Goal: Use online tool/utility: Utilize a website feature to perform a specific function

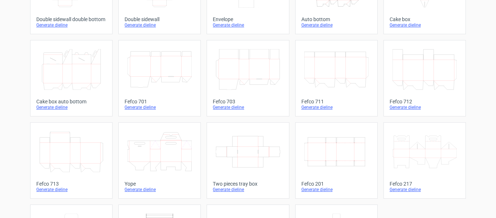
scroll to position [169, 0]
click at [349, 155] on icon "Width Depth Height" at bounding box center [337, 150] width 64 height 41
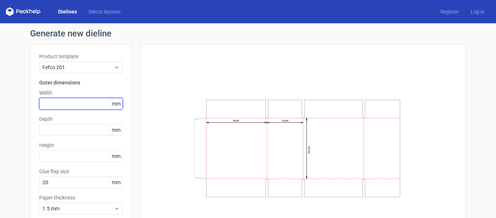
click at [88, 100] on input "text" at bounding box center [81, 104] width 84 height 12
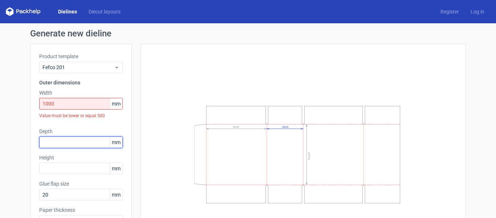
click at [79, 128] on div "Depth mm" at bounding box center [81, 138] width 84 height 20
click at [81, 106] on input "1000" at bounding box center [81, 104] width 84 height 12
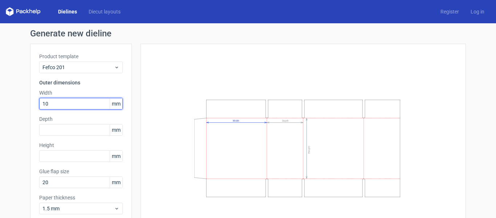
type input "1"
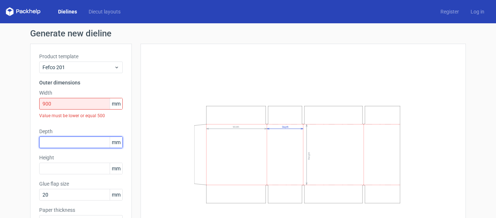
click at [76, 126] on div "Product template Fefco 201 Outer dimensions Width 900 mm Value must be lower or…" at bounding box center [81, 143] width 102 height 198
click at [76, 108] on input "900" at bounding box center [81, 104] width 84 height 12
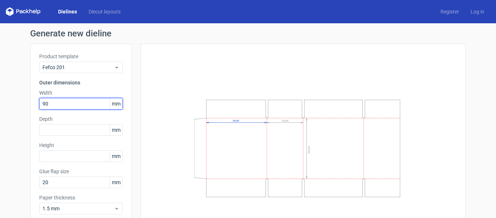
type input "9"
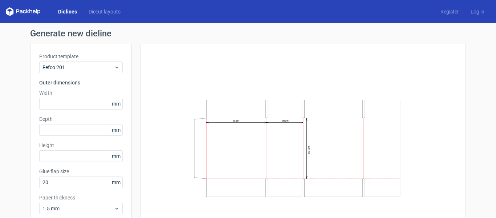
click at [150, 84] on div "Width Depth Height" at bounding box center [303, 148] width 307 height 191
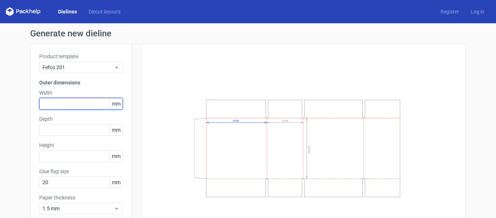
click at [67, 103] on input "text" at bounding box center [81, 104] width 84 height 12
type input "9"
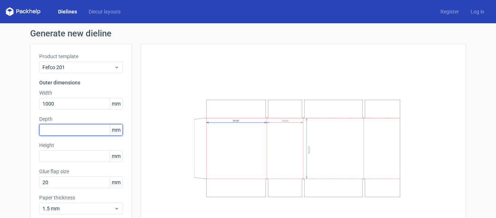
click at [61, 125] on div "Product template Fefco 201 Outer dimensions Width 1000 mm Depth mm Height mm Gl…" at bounding box center [81, 136] width 102 height 185
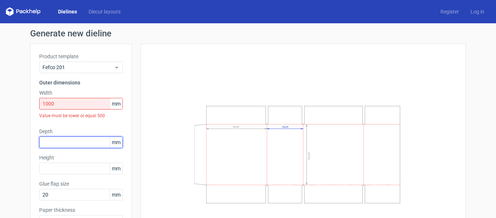
scroll to position [40, 0]
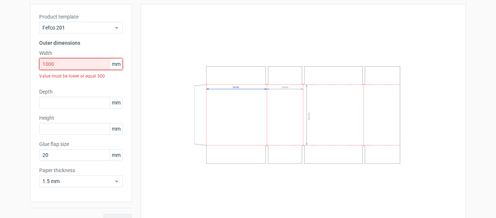
click at [85, 65] on input "1000" at bounding box center [81, 64] width 84 height 12
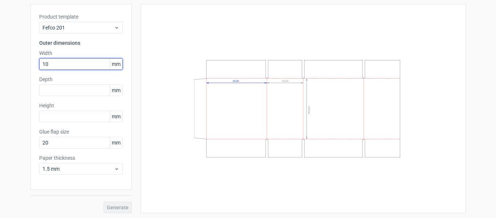
type input "1"
click at [79, 76] on div "Product template Fefco 201 Outer dimensions Width 800 mm Depth mm Height mm Glu…" at bounding box center [81, 96] width 102 height 185
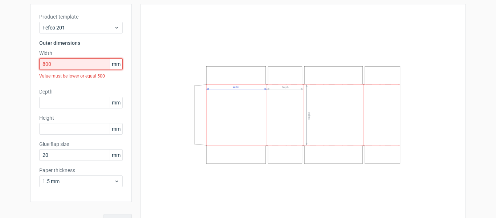
click at [65, 61] on input "800" at bounding box center [81, 64] width 84 height 12
type input "8"
click at [64, 77] on div "Product template Fefco 201 Outer dimensions Width 700 mm Value must be lower or…" at bounding box center [81, 103] width 102 height 198
click at [65, 65] on input "700" at bounding box center [81, 64] width 84 height 12
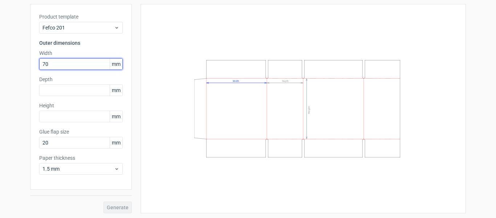
type input "7"
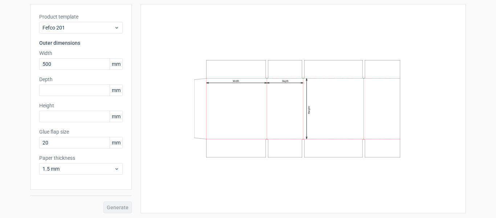
click at [64, 76] on label "Depth" at bounding box center [81, 79] width 84 height 7
click at [63, 65] on input "500" at bounding box center [81, 64] width 84 height 12
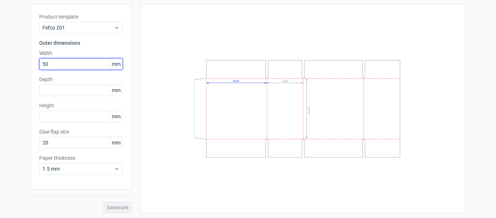
type input "5"
click at [63, 77] on div "Product template Fefco 201 Outer dimensions Width 600 mm Depth mm Height mm Glu…" at bounding box center [81, 96] width 102 height 185
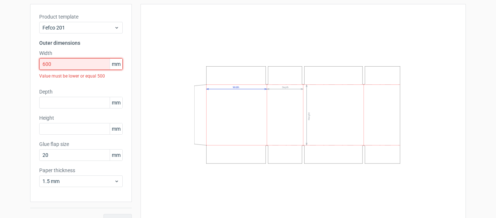
click at [66, 66] on input "600" at bounding box center [81, 64] width 84 height 12
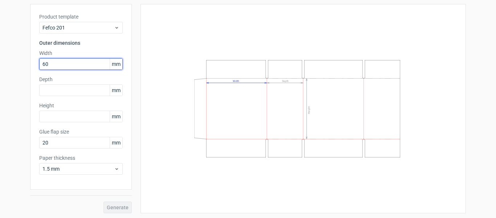
type input "6"
